Goal: Information Seeking & Learning: Learn about a topic

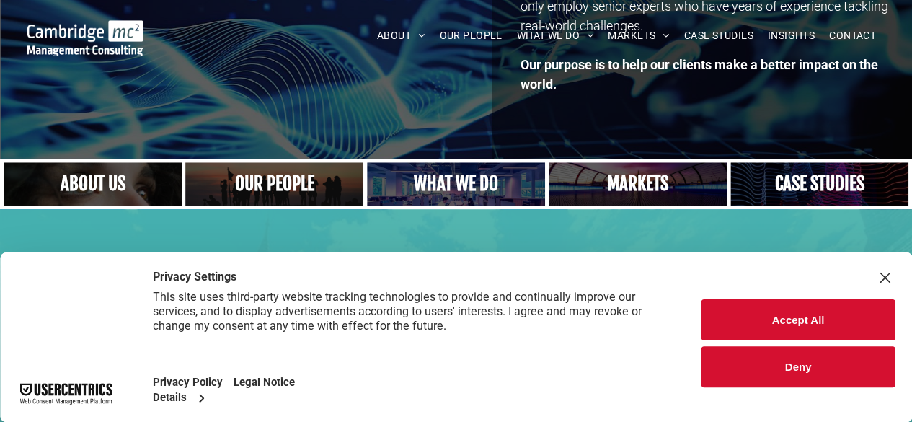
scroll to position [298, 0]
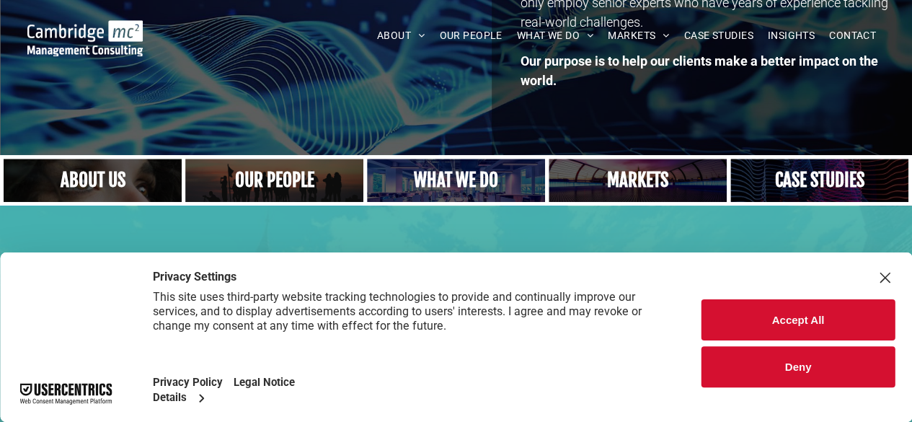
click at [784, 365] on button "Deny" at bounding box center [797, 366] width 193 height 41
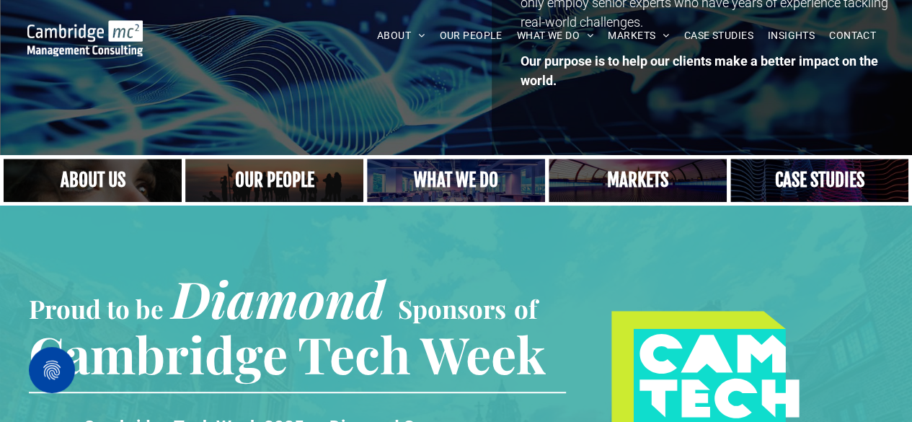
scroll to position [321, 0]
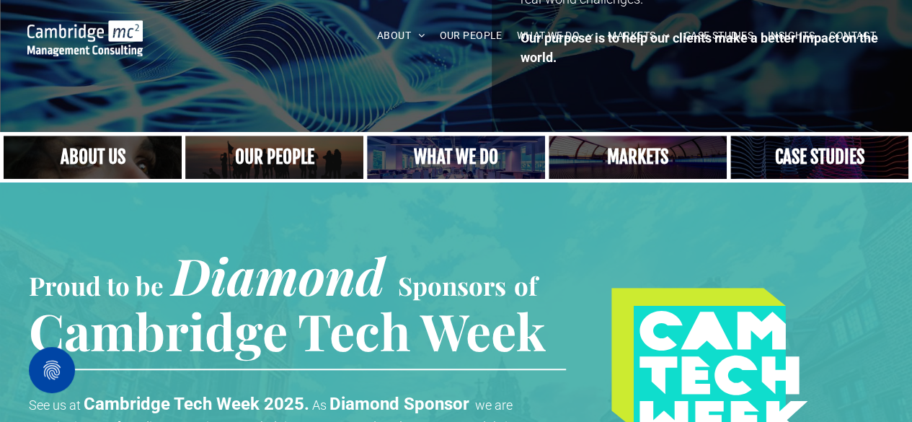
click at [460, 166] on link "A yoga teacher lifting his whole body off the ground in the peacock pose" at bounding box center [456, 156] width 178 height 43
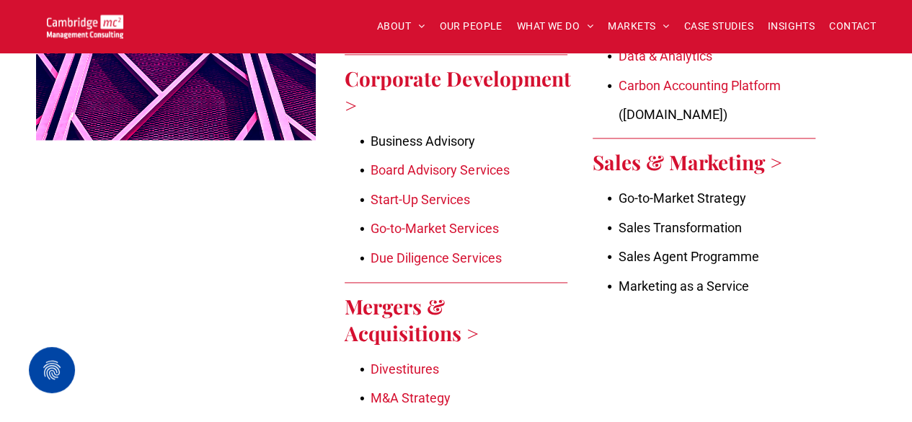
scroll to position [922, 0]
click at [479, 254] on link "Due Diligence Services" at bounding box center [435, 256] width 130 height 15
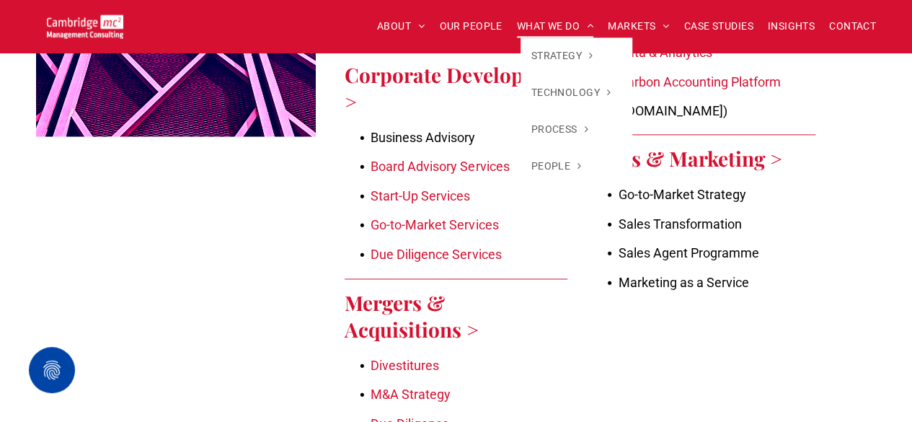
scroll to position [892, 0]
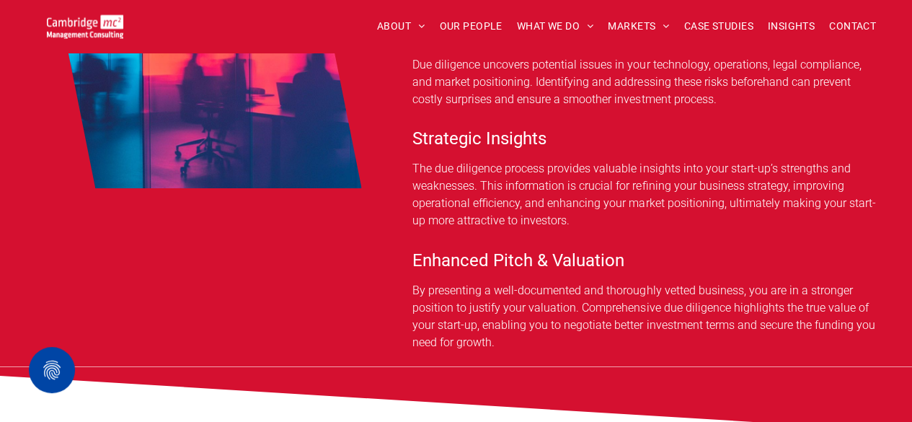
scroll to position [1119, 0]
